Goal: Connect with others: Connect with other users

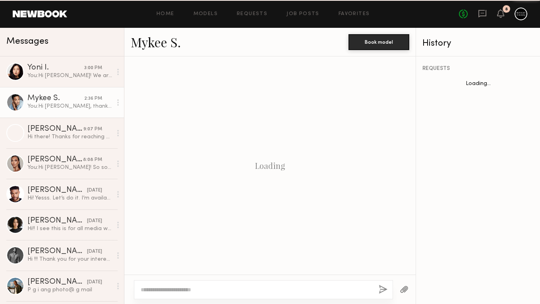
scroll to position [702, 0]
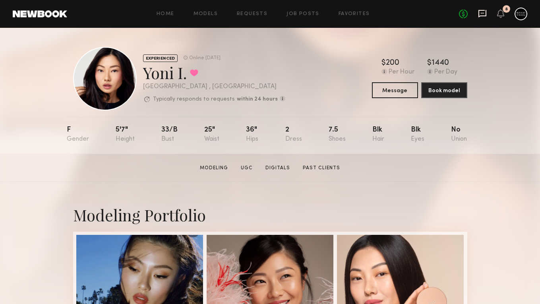
click at [483, 14] on icon at bounding box center [482, 13] width 9 height 9
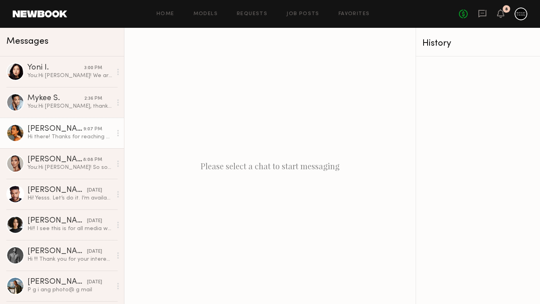
click at [88, 128] on div "9:07 PM" at bounding box center [92, 130] width 19 height 8
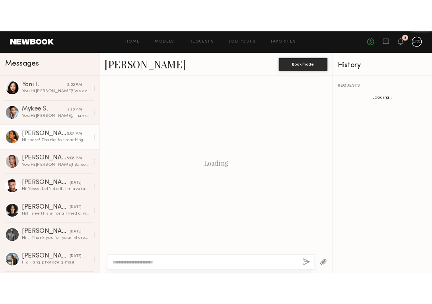
scroll to position [285, 0]
